Goal: Information Seeking & Learning: Check status

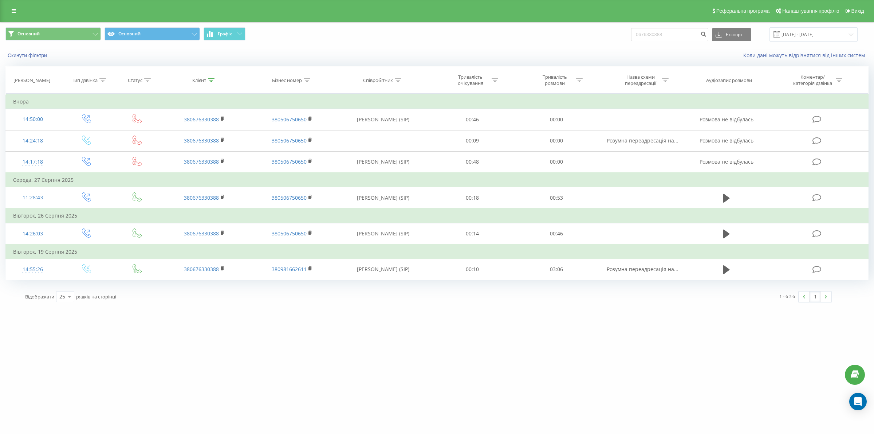
click at [388, 350] on div "motoblok.biz 0676330388 Проекти motoblok.biz Дашборд Центр звернень Журнал дзві…" at bounding box center [437, 217] width 874 height 434
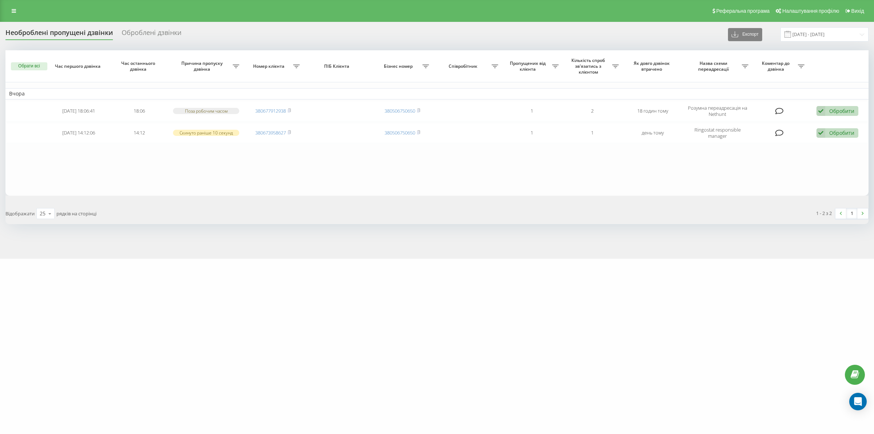
click at [206, 325] on div "motoblok.biz Проекти motoblok.biz Дашборд Центр звернень Журнал дзвінків Журнал…" at bounding box center [437, 217] width 874 height 434
